Goal: Transaction & Acquisition: Purchase product/service

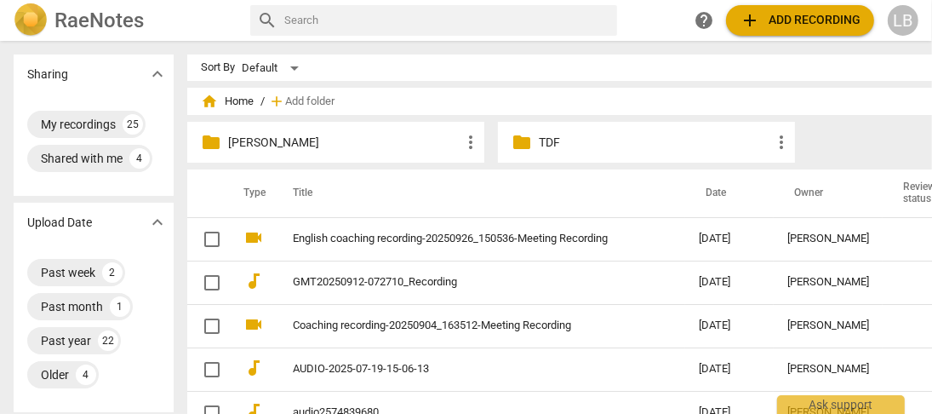
click at [774, 23] on span "add Add recording" at bounding box center [800, 20] width 121 height 20
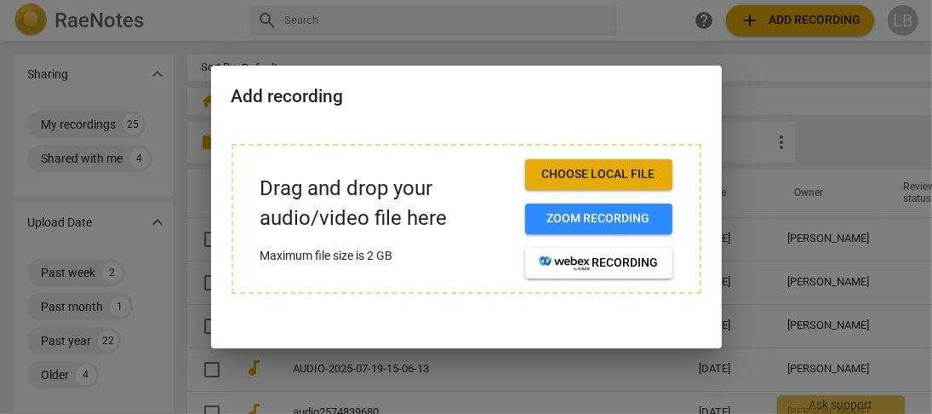
click at [573, 180] on span "Choose local file" at bounding box center [599, 174] width 120 height 17
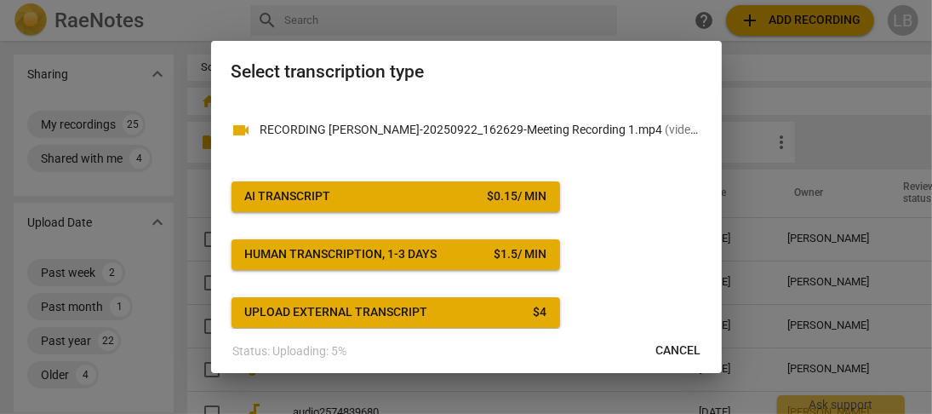
click at [522, 199] on div "$ 0.15 / min" at bounding box center [517, 196] width 60 height 17
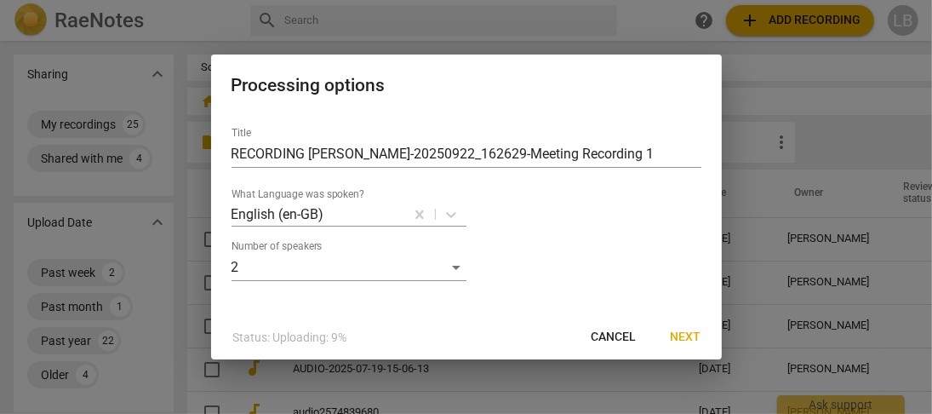
click at [689, 341] on span "Next" at bounding box center [686, 337] width 31 height 17
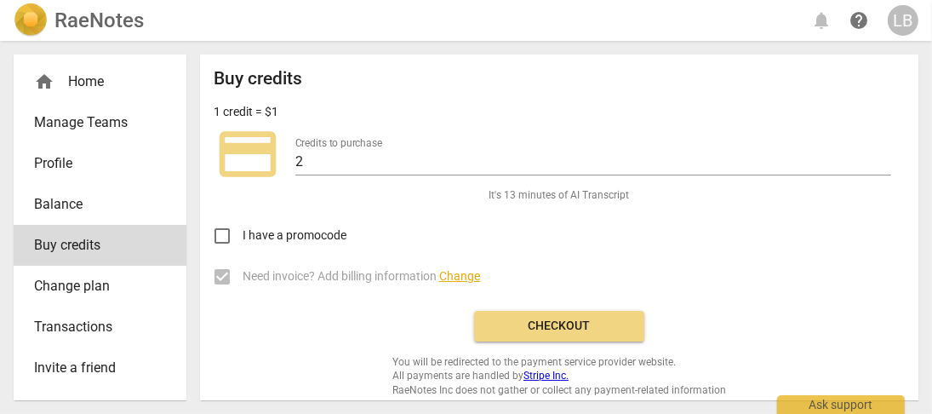
scroll to position [9, 0]
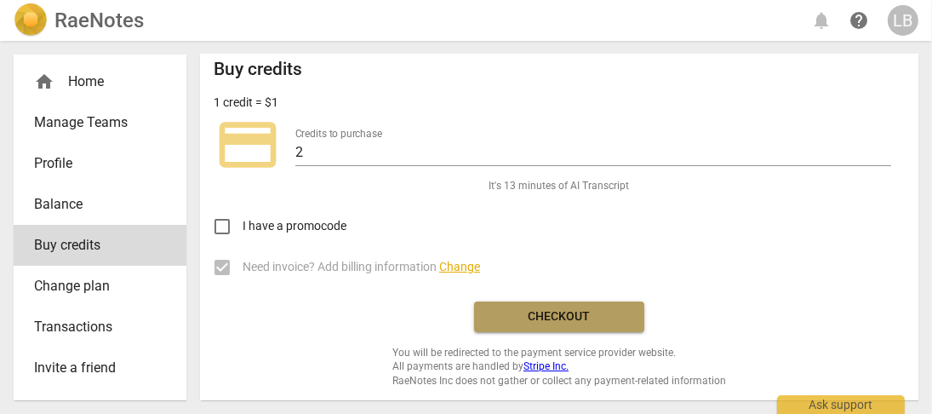
click at [567, 313] on span "Checkout" at bounding box center [559, 316] width 143 height 17
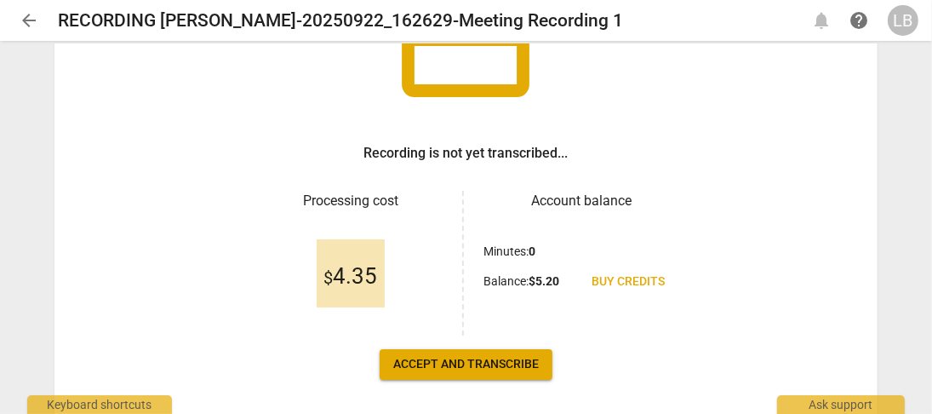
scroll to position [228, 0]
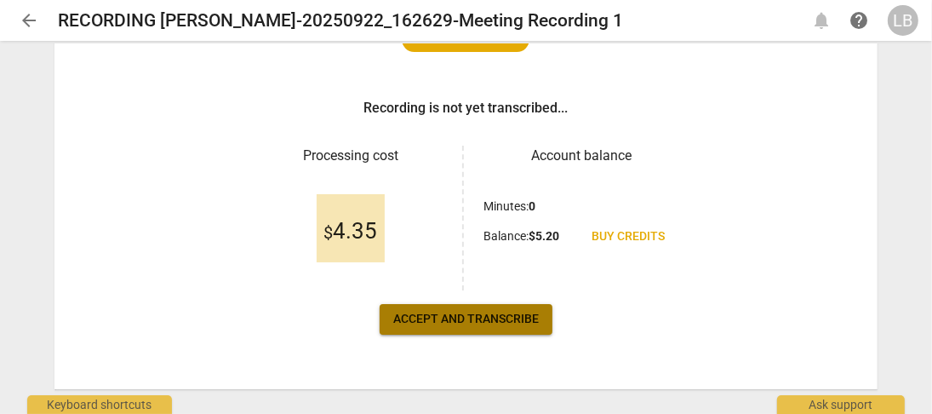
click at [444, 316] on span "Accept and transcribe" at bounding box center [466, 319] width 146 height 17
